Goal: Task Accomplishment & Management: Complete application form

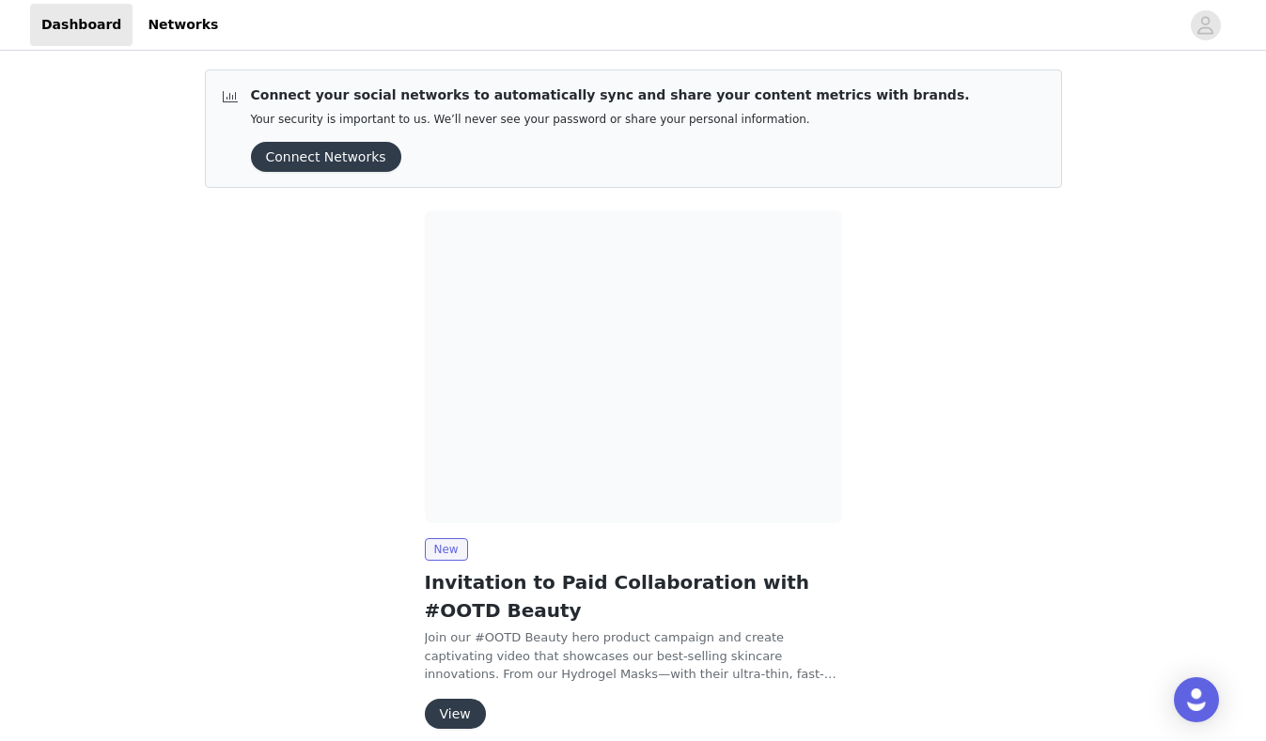
scroll to position [82, 0]
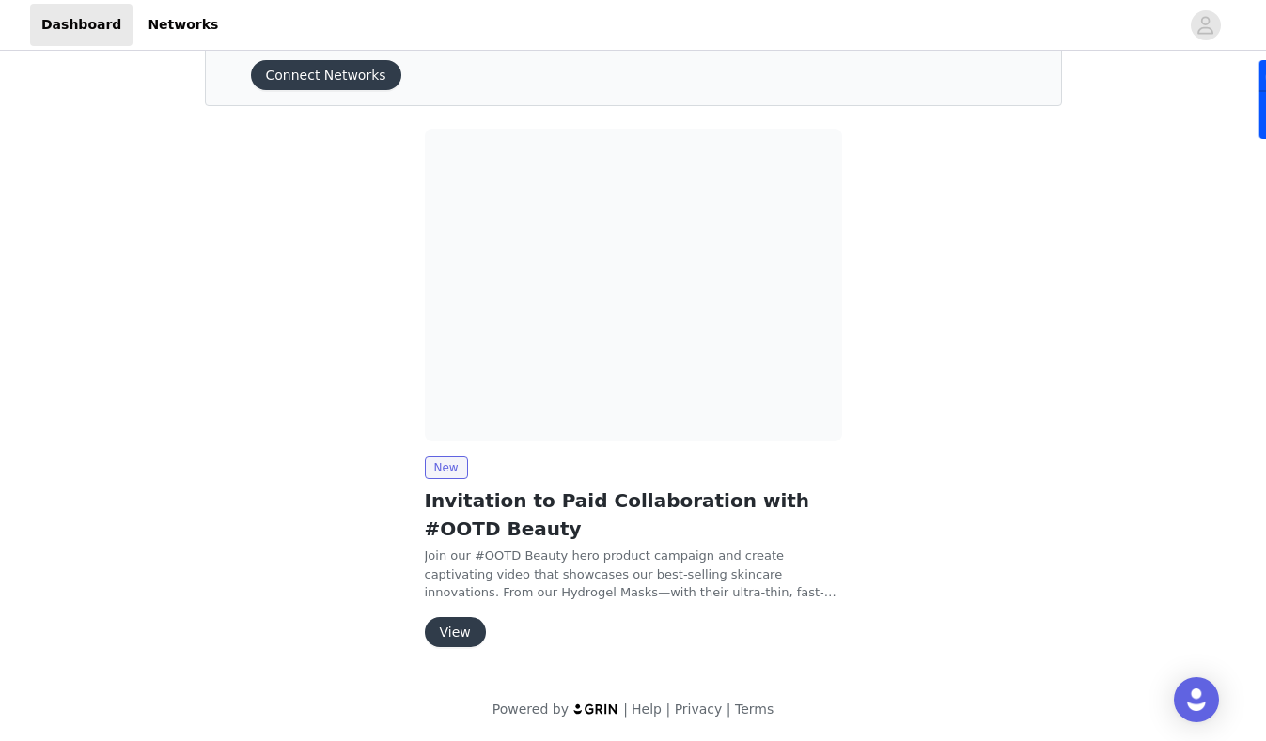
click at [460, 639] on button "View" at bounding box center [455, 632] width 61 height 30
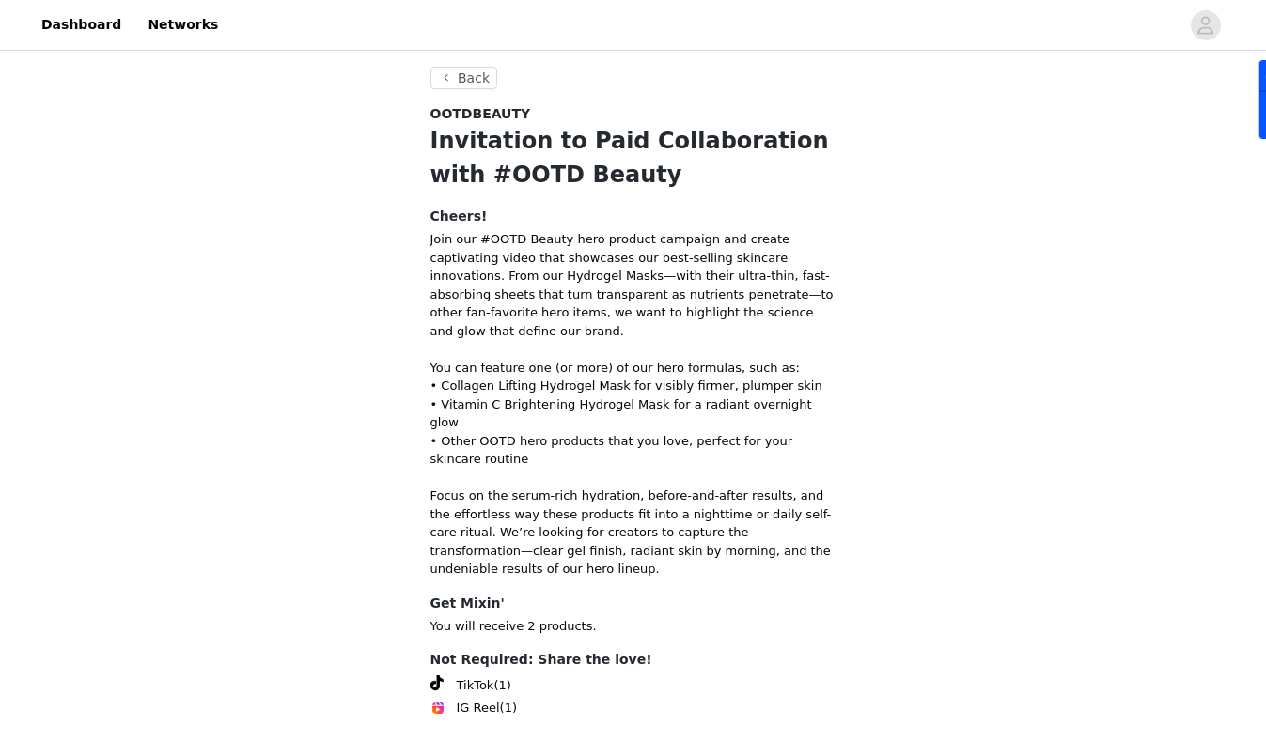
scroll to position [71, 0]
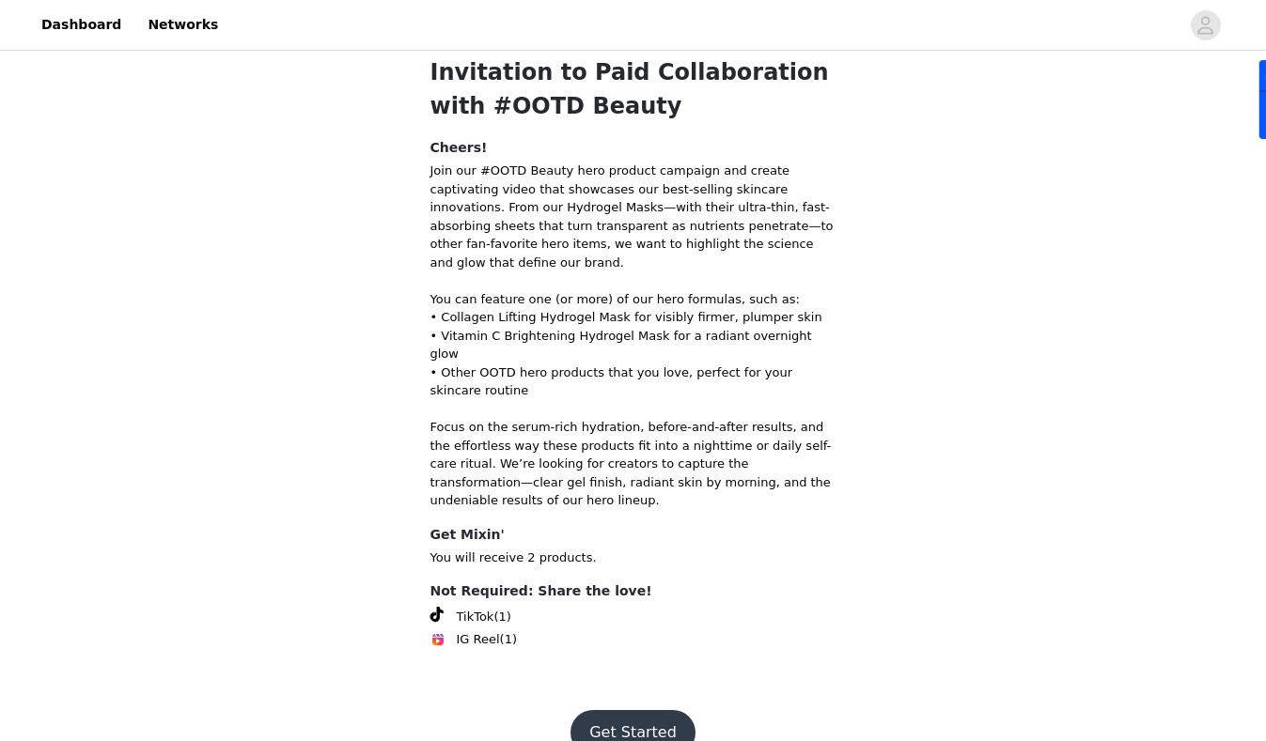
click at [625, 710] on button "Get Started" at bounding box center [632, 732] width 125 height 45
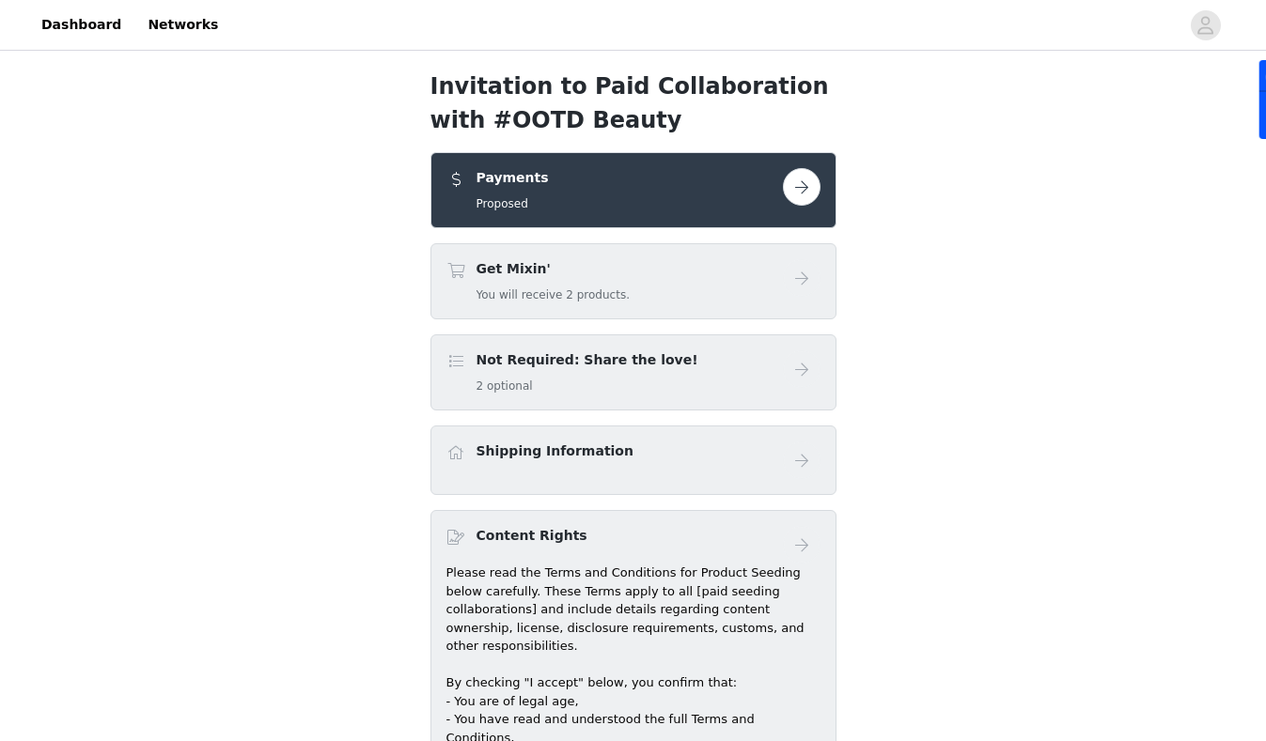
click at [814, 187] on button "button" at bounding box center [802, 187] width 38 height 38
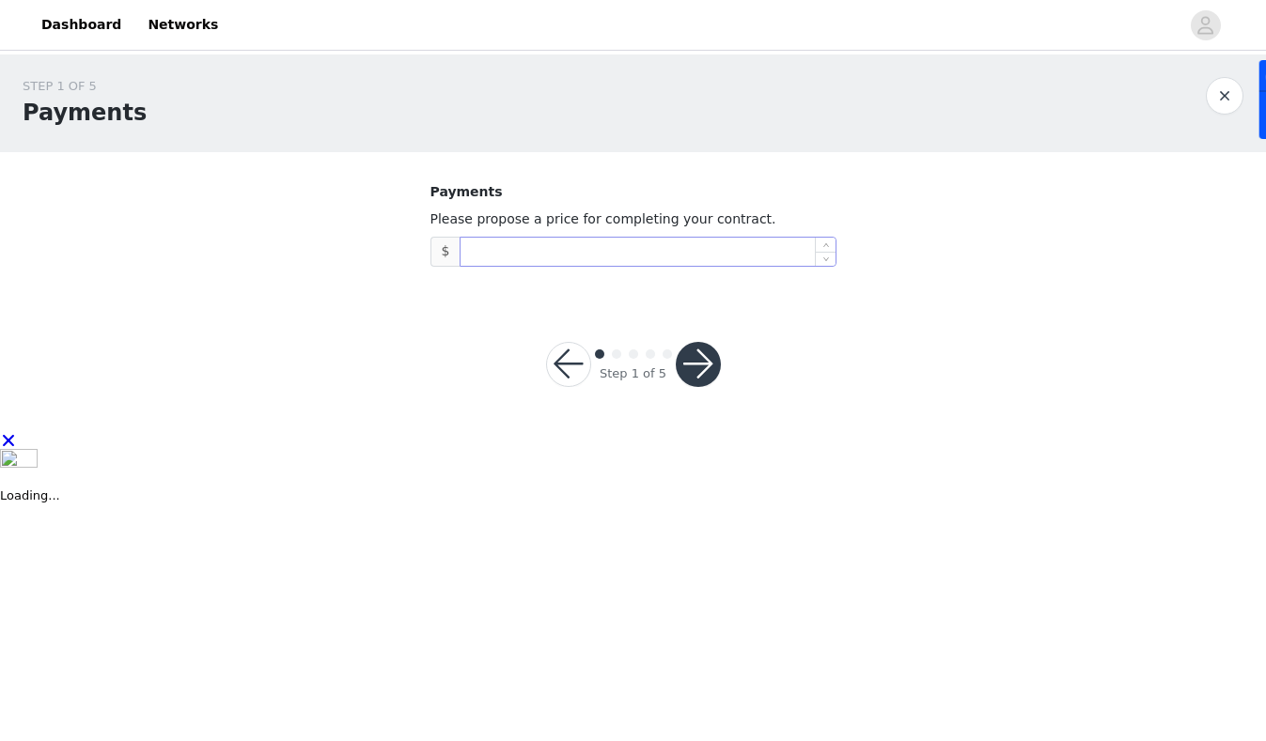
click at [514, 259] on input at bounding box center [647, 252] width 374 height 28
type input "12,500"
click at [690, 357] on button "button" at bounding box center [698, 364] width 45 height 45
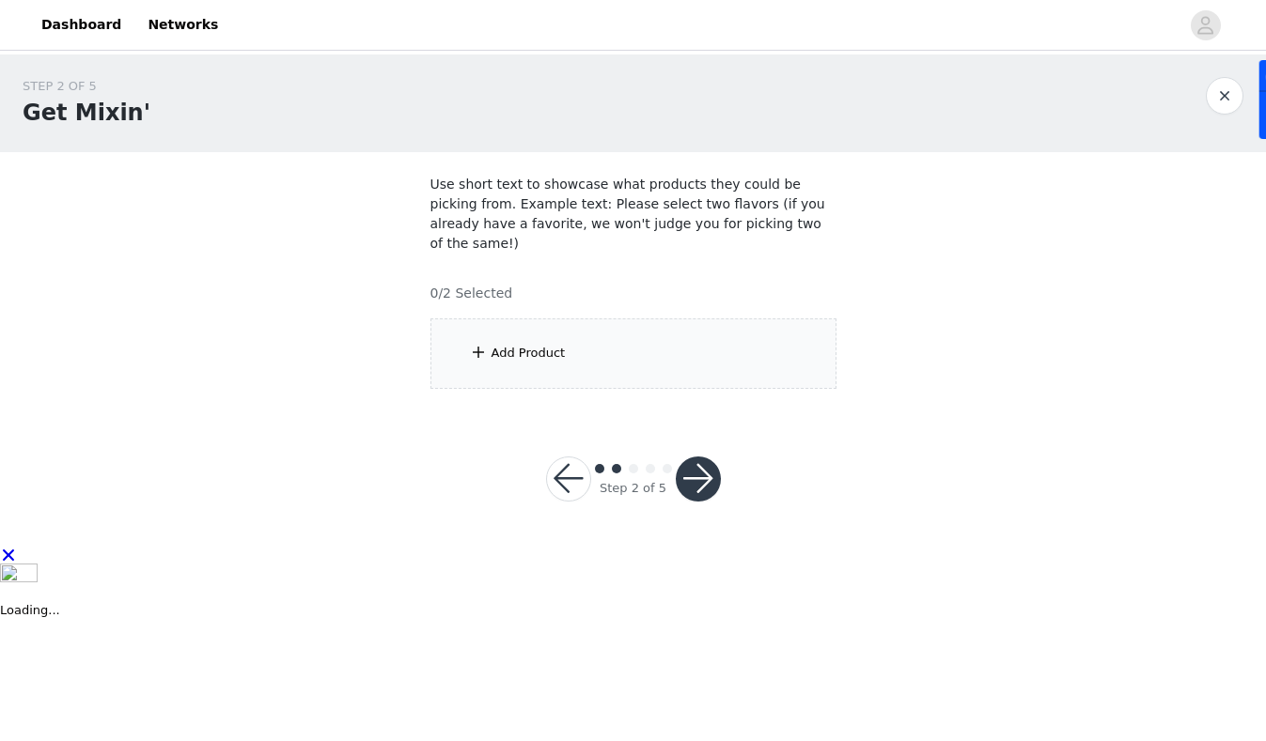
click at [638, 340] on div "Add Product" at bounding box center [633, 354] width 406 height 70
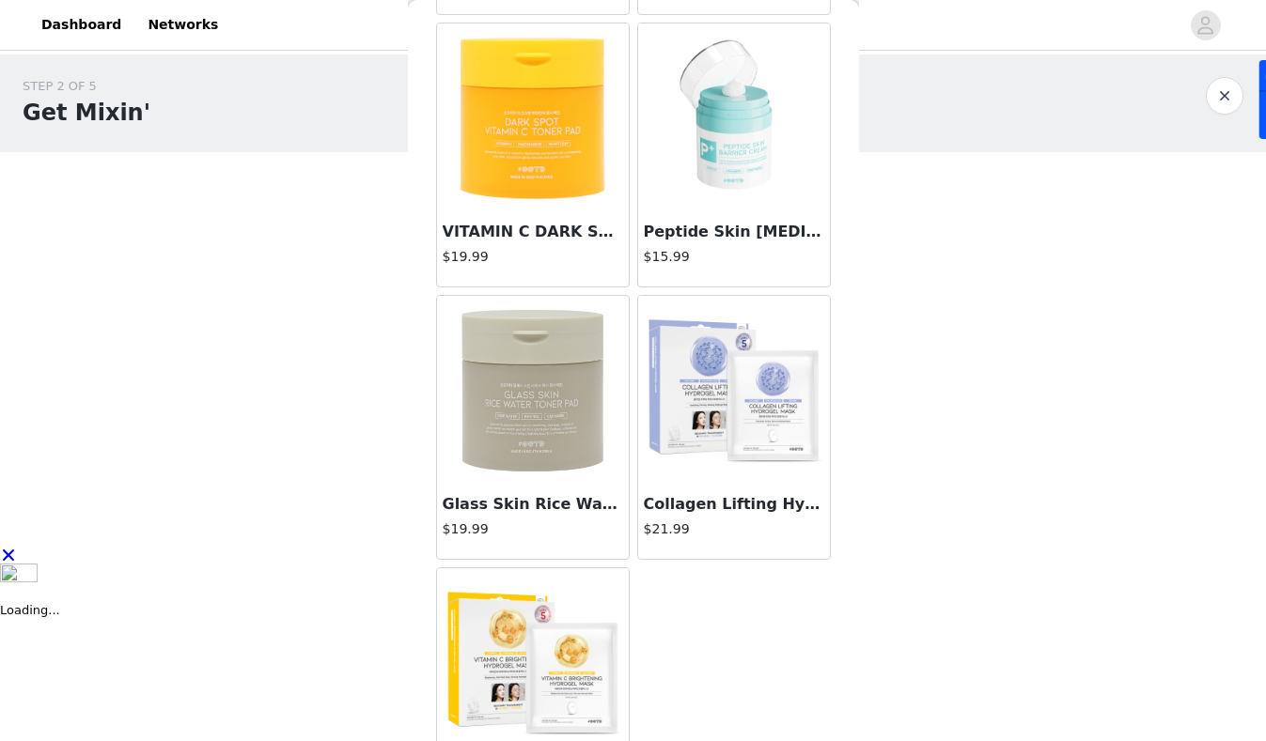
scroll to position [381, 0]
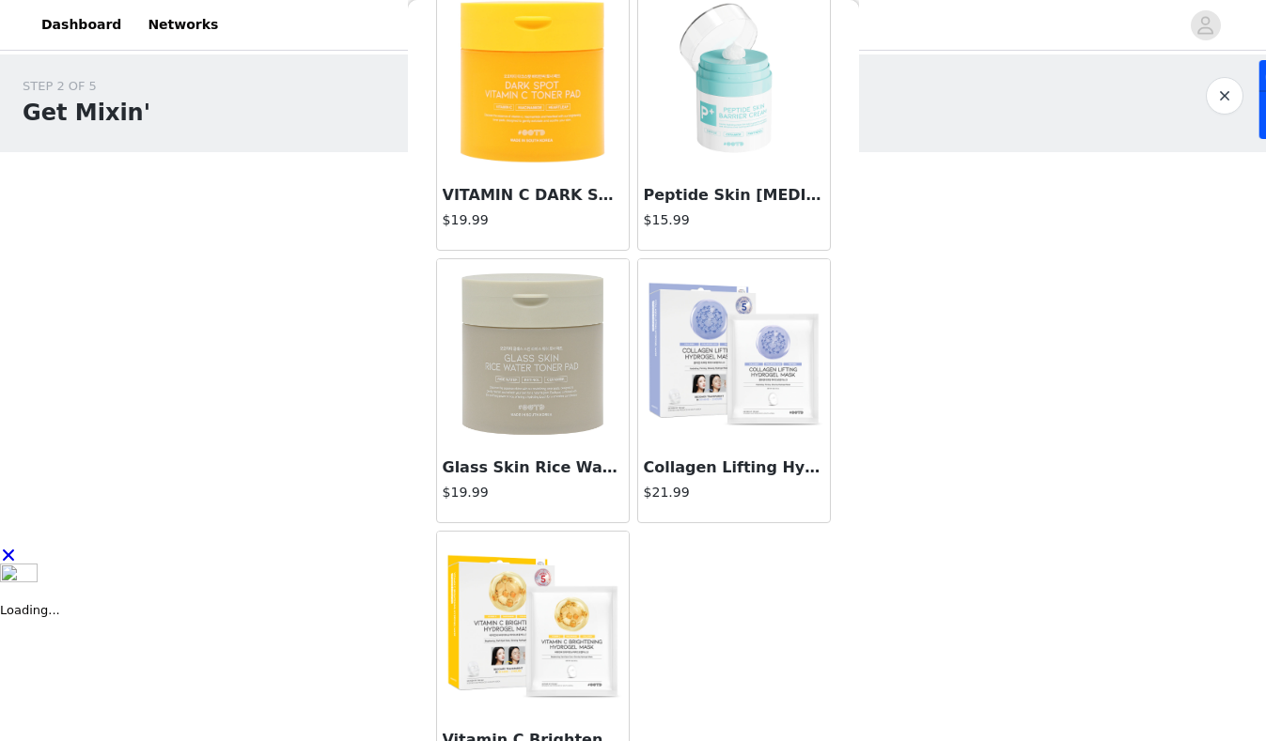
click at [556, 387] on img at bounding box center [533, 353] width 188 height 188
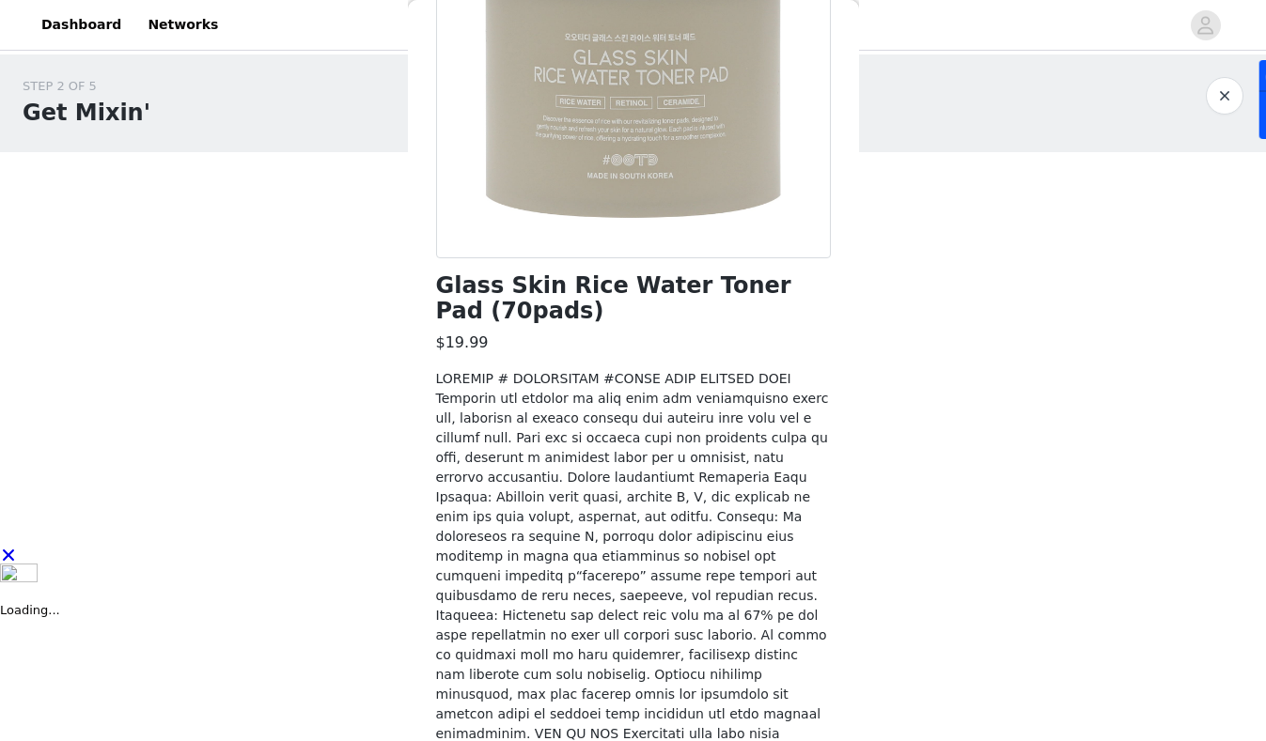
scroll to position [0, 0]
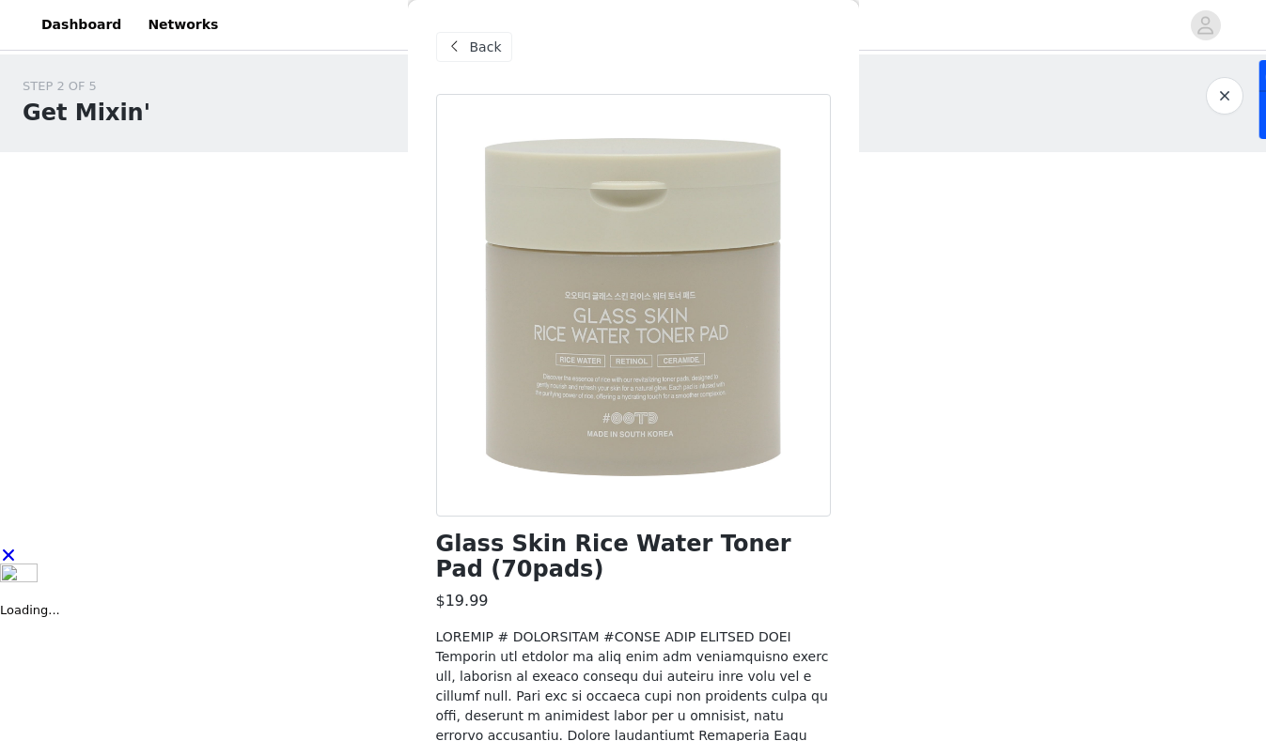
click at [454, 43] on span at bounding box center [455, 47] width 23 height 23
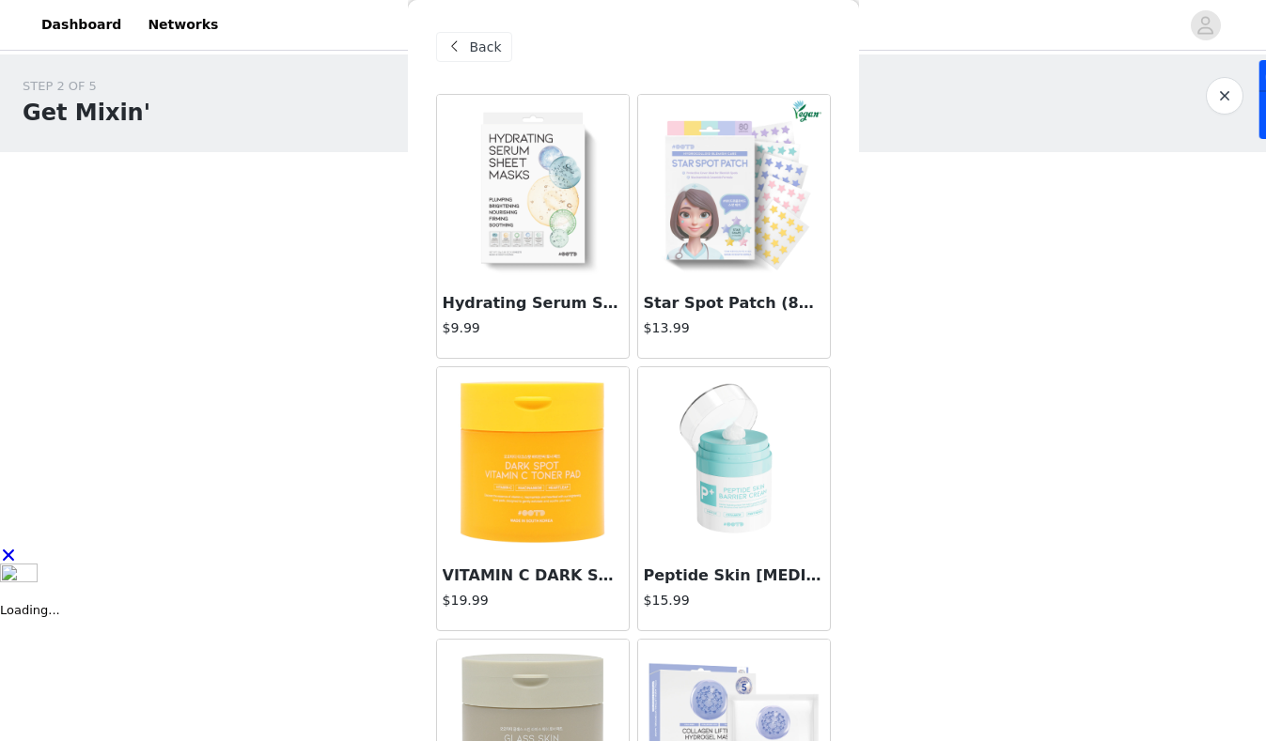
click at [459, 55] on span at bounding box center [455, 47] width 23 height 23
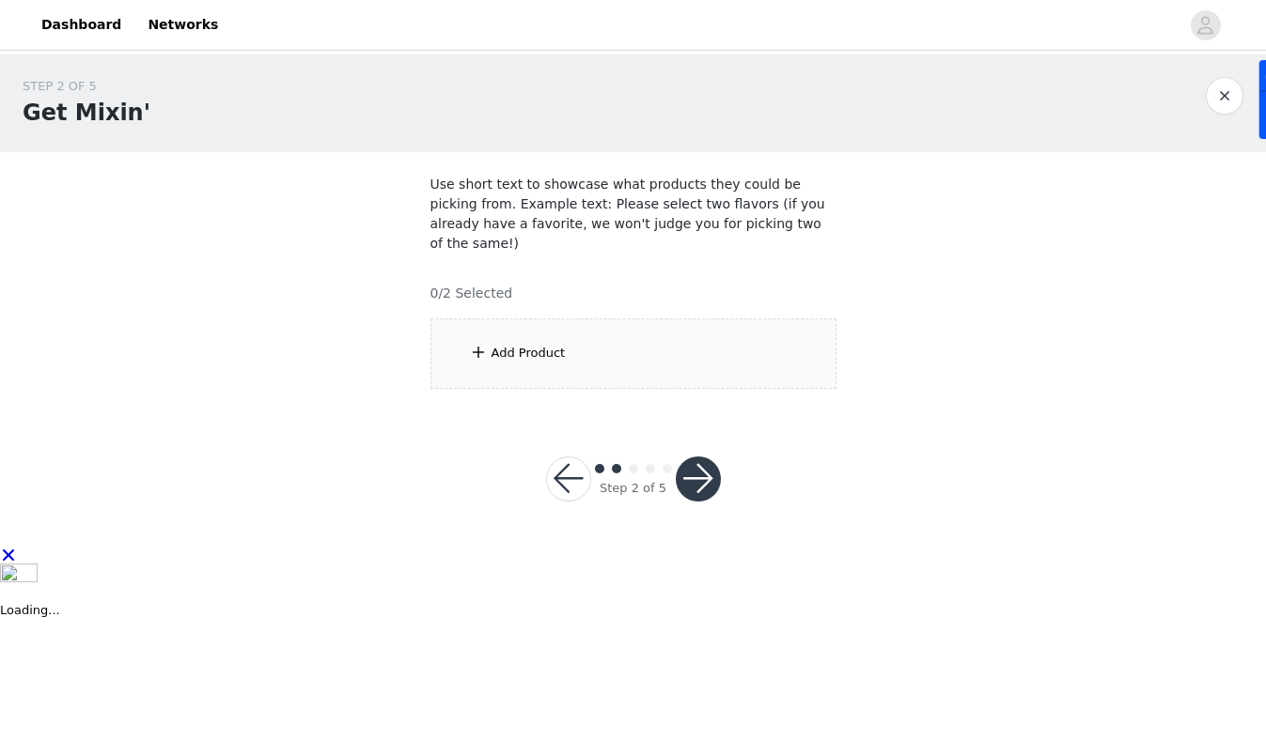
click at [571, 460] on button "button" at bounding box center [568, 479] width 45 height 45
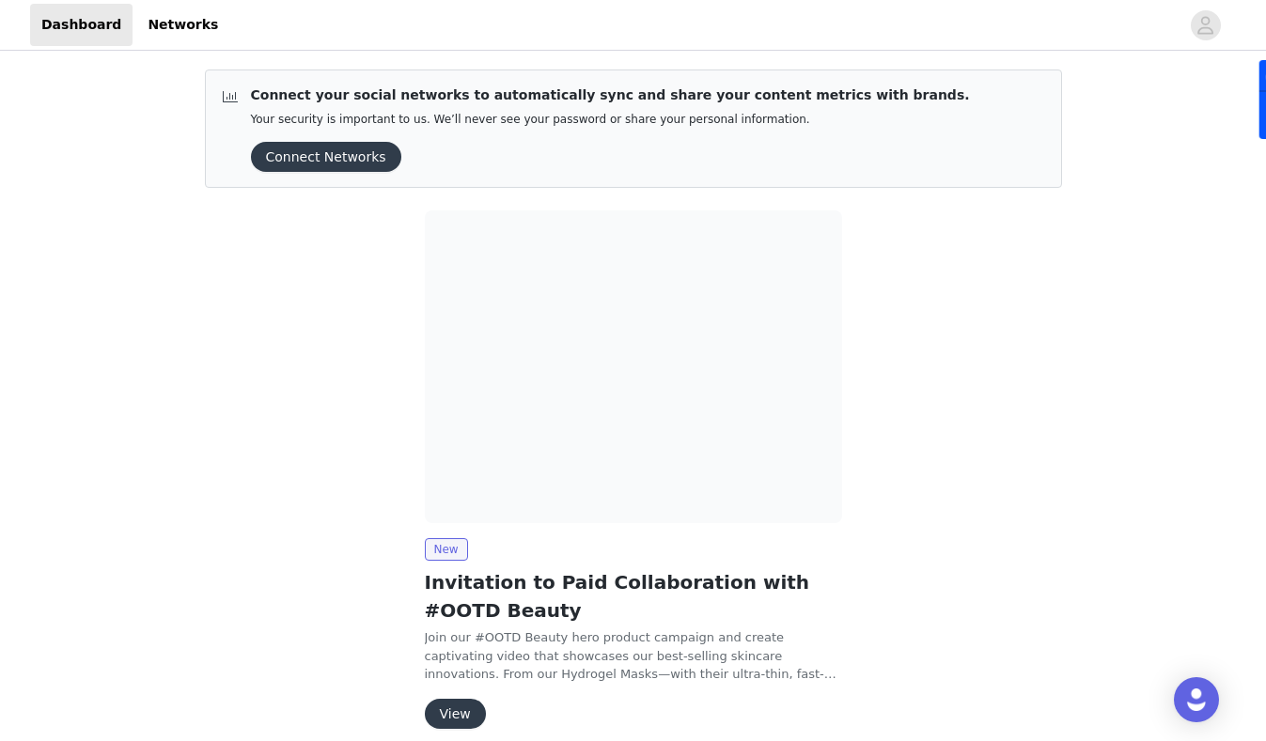
scroll to position [82, 0]
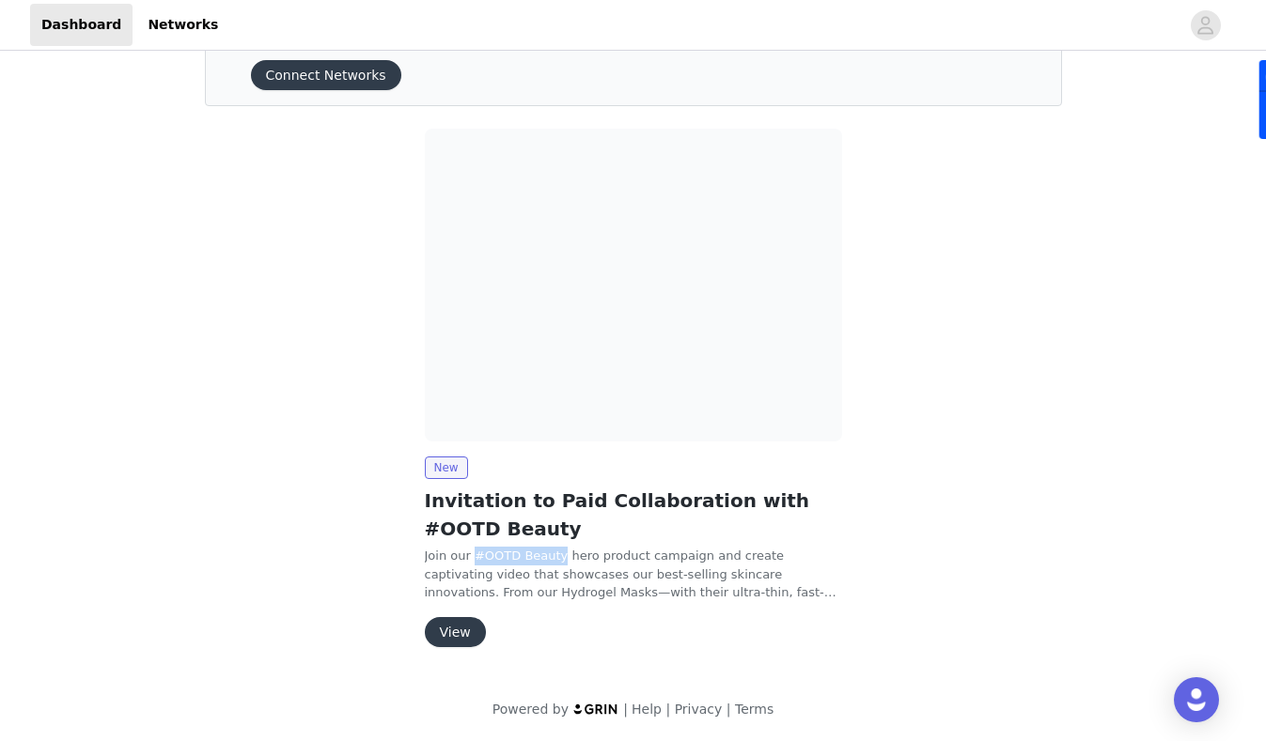
drag, startPoint x: 473, startPoint y: 555, endPoint x: 557, endPoint y: 555, distance: 84.6
click at [557, 555] on p "Join our #OOTD Beauty hero product campaign and create captivating video that s…" at bounding box center [633, 574] width 417 height 55
copy p "#OOTD Beauty"
